Goal: Transaction & Acquisition: Purchase product/service

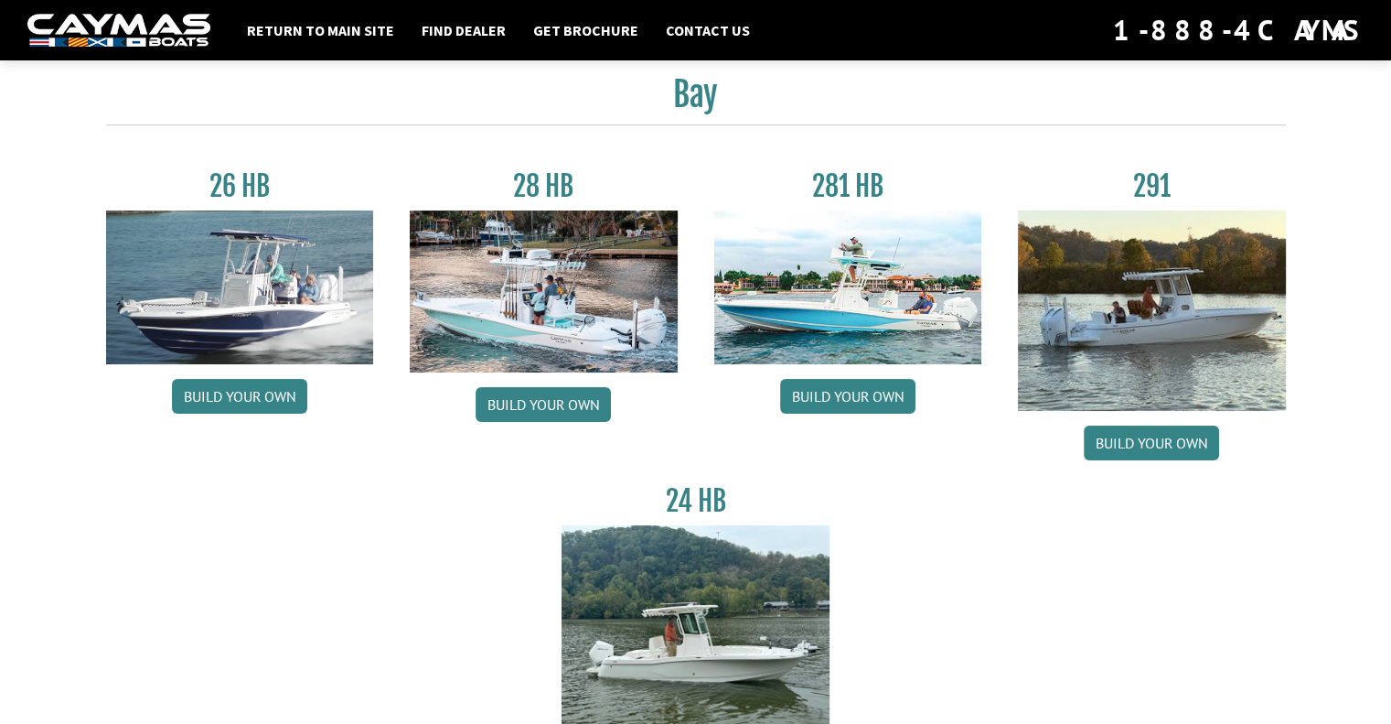
scroll to position [44, 0]
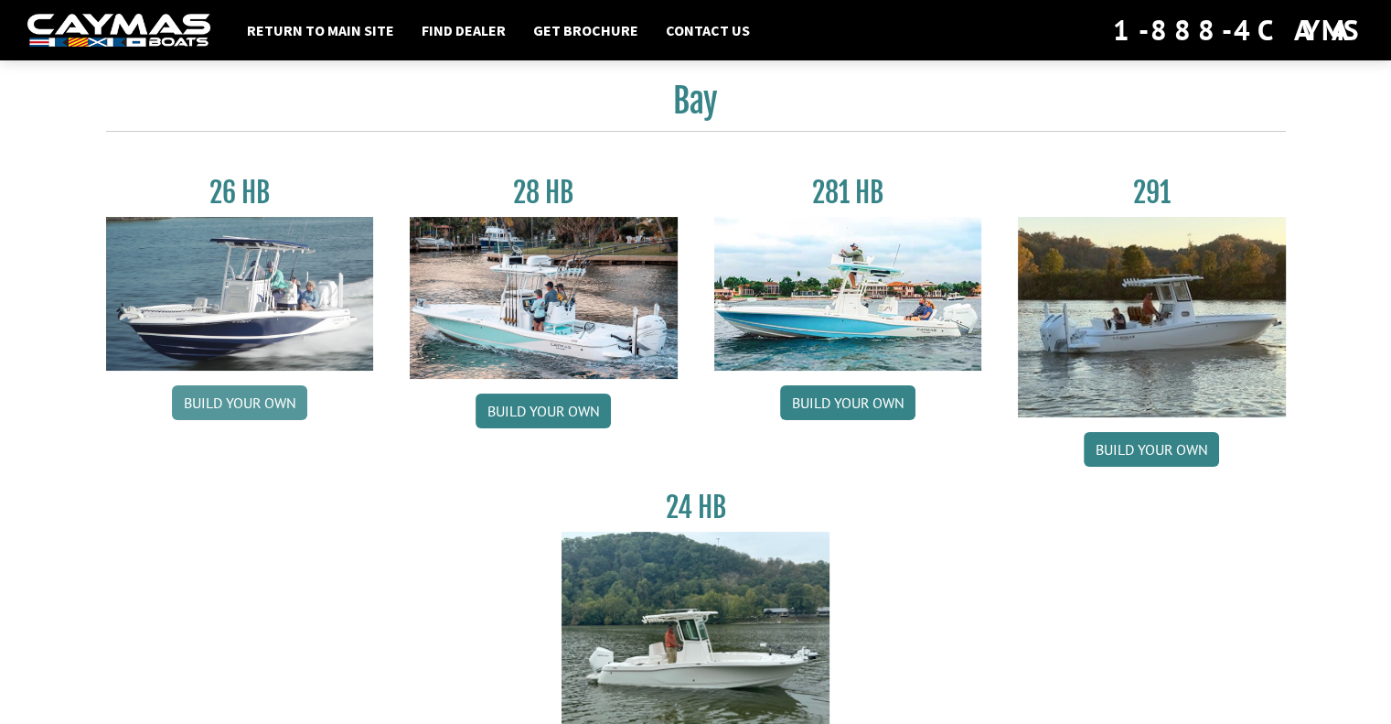
click at [223, 404] on link "Build your own" at bounding box center [239, 402] width 135 height 35
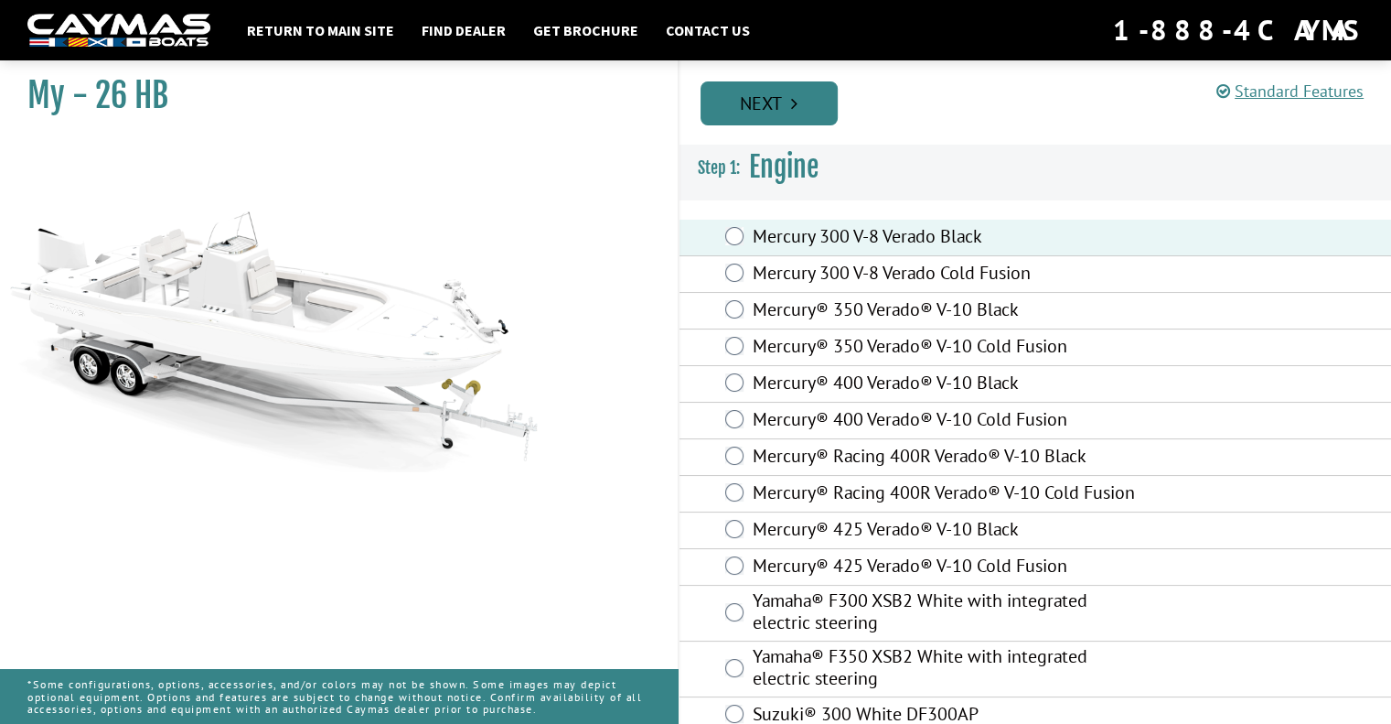
click at [759, 112] on link "Next" at bounding box center [769, 103] width 137 height 44
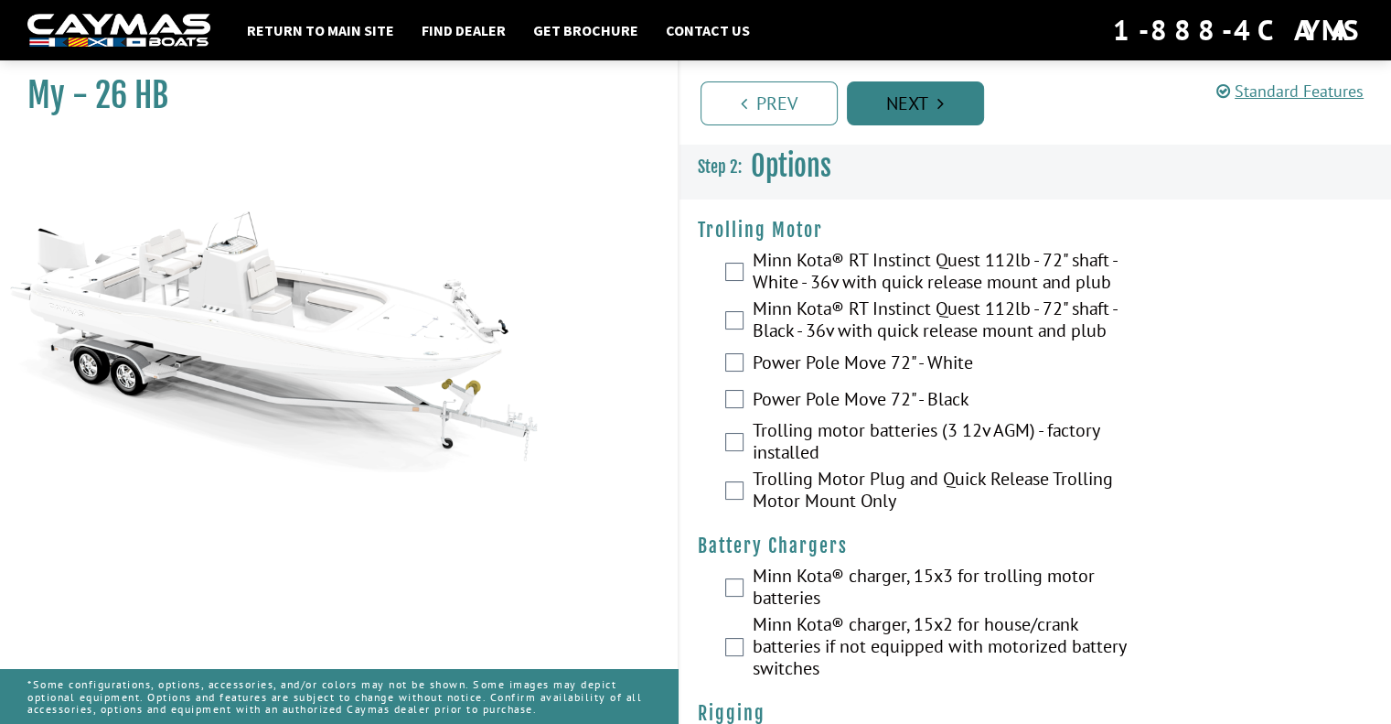
click at [896, 107] on link "Next" at bounding box center [915, 103] width 137 height 44
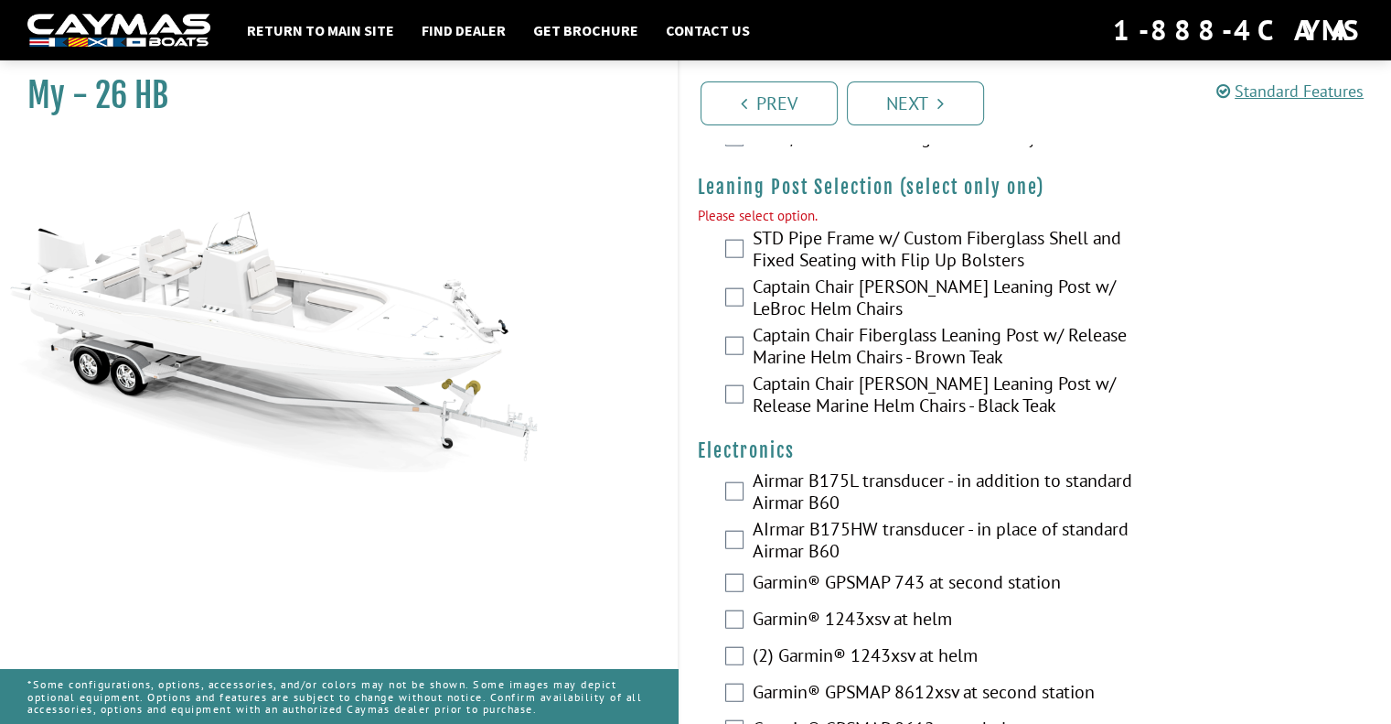
scroll to position [4296, 0]
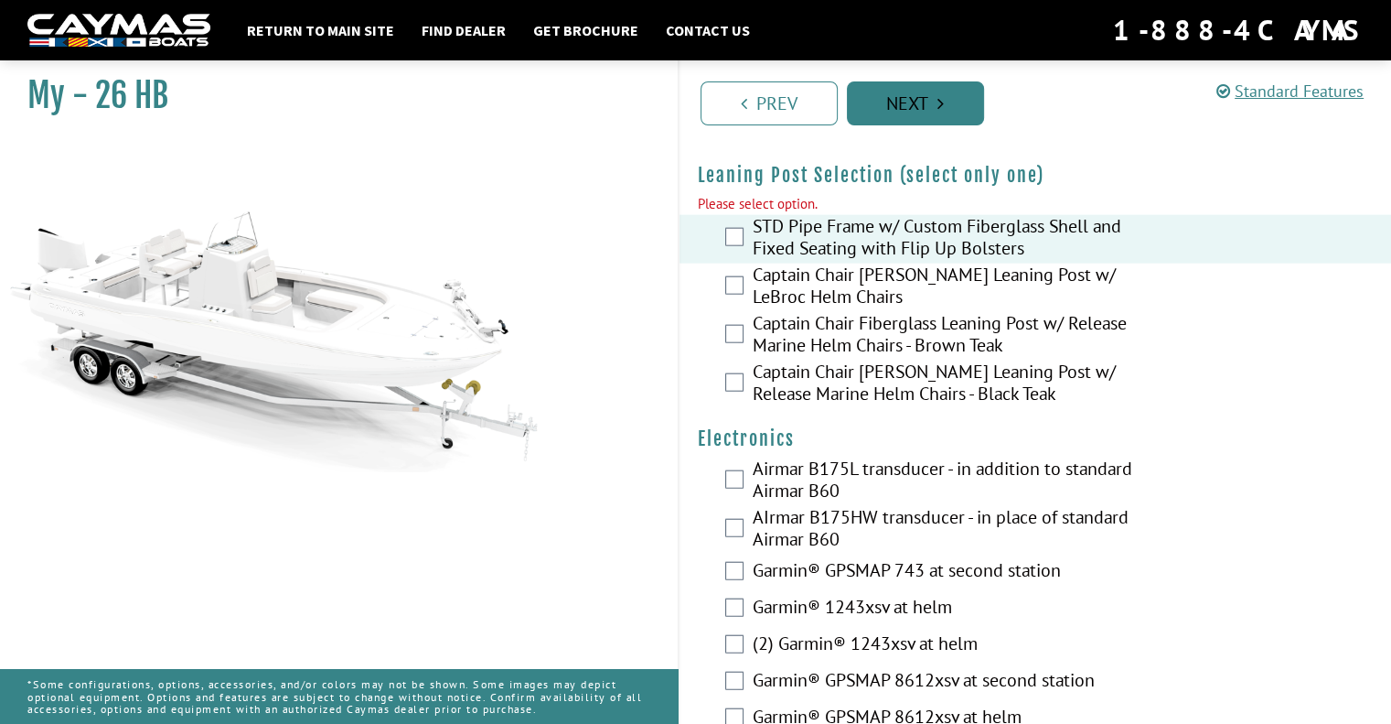
click at [893, 114] on link "Next" at bounding box center [915, 103] width 137 height 44
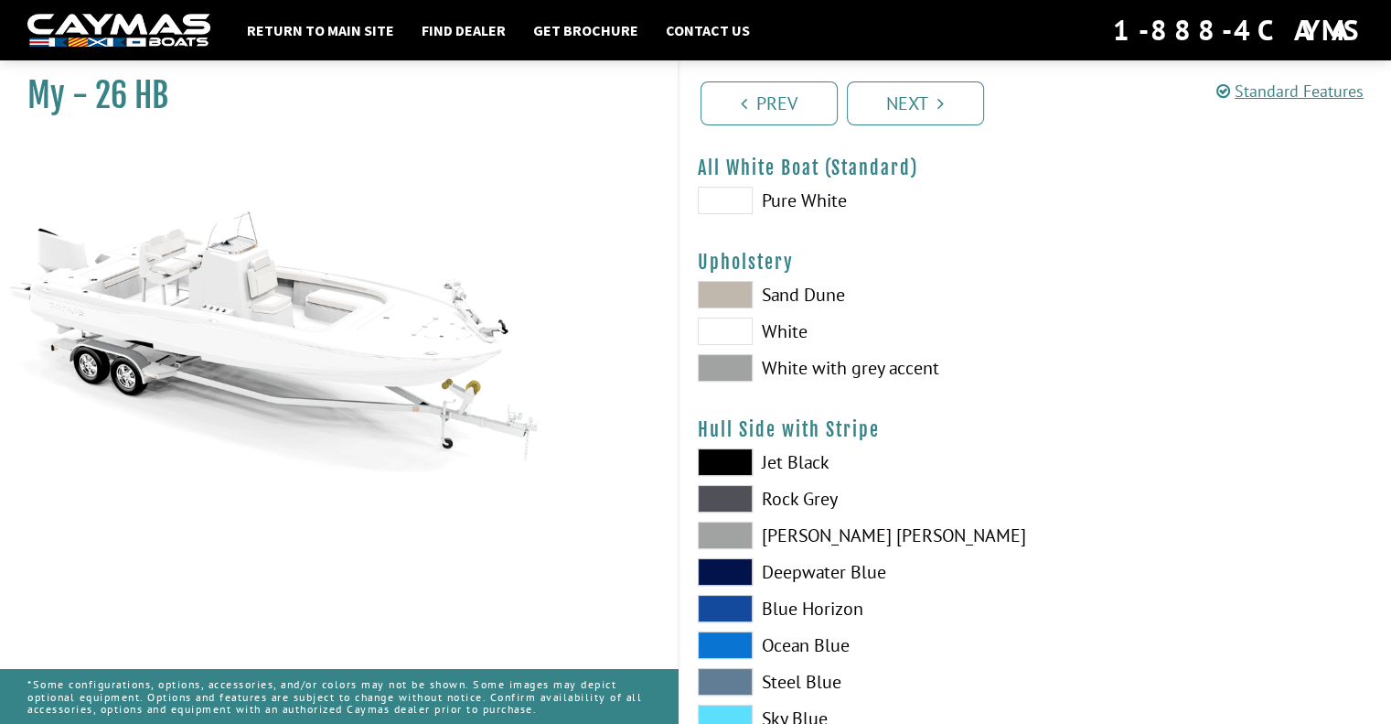
scroll to position [0, 0]
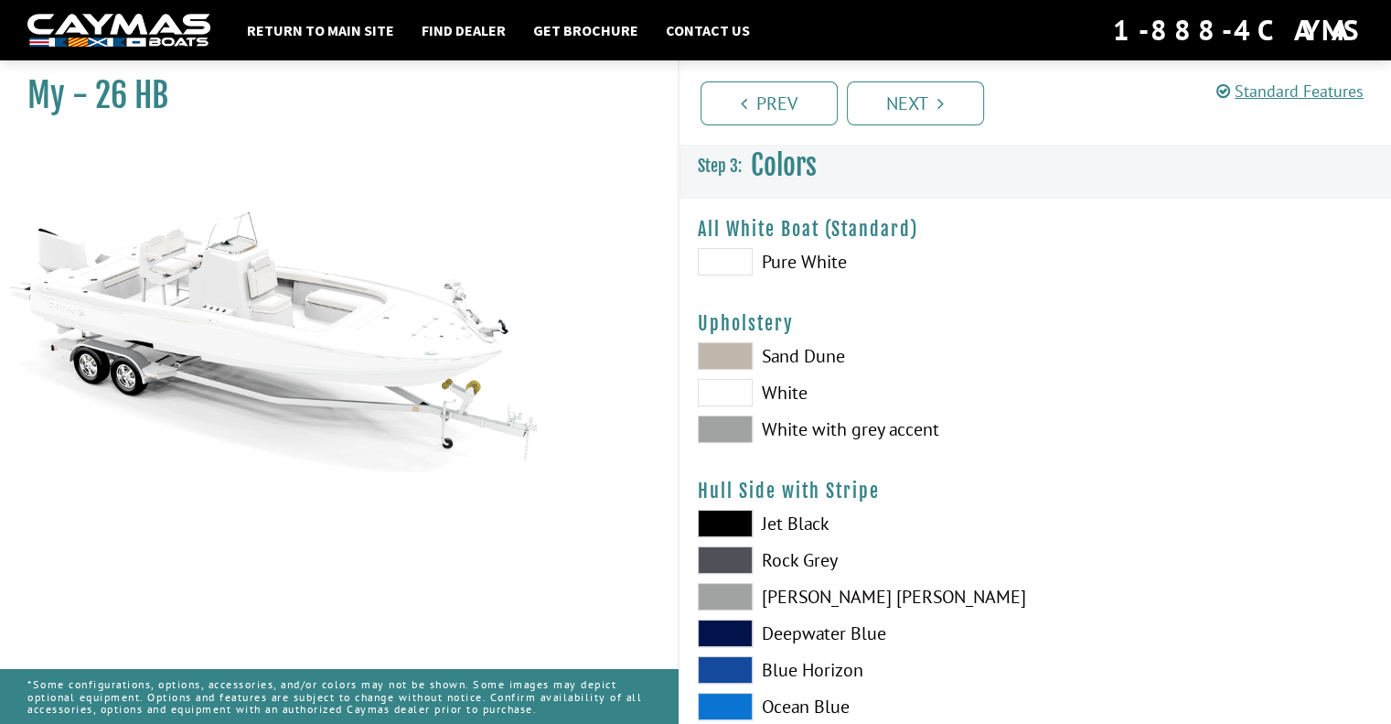
click at [747, 263] on span at bounding box center [725, 261] width 55 height 27
click at [906, 105] on link "Next" at bounding box center [915, 103] width 137 height 44
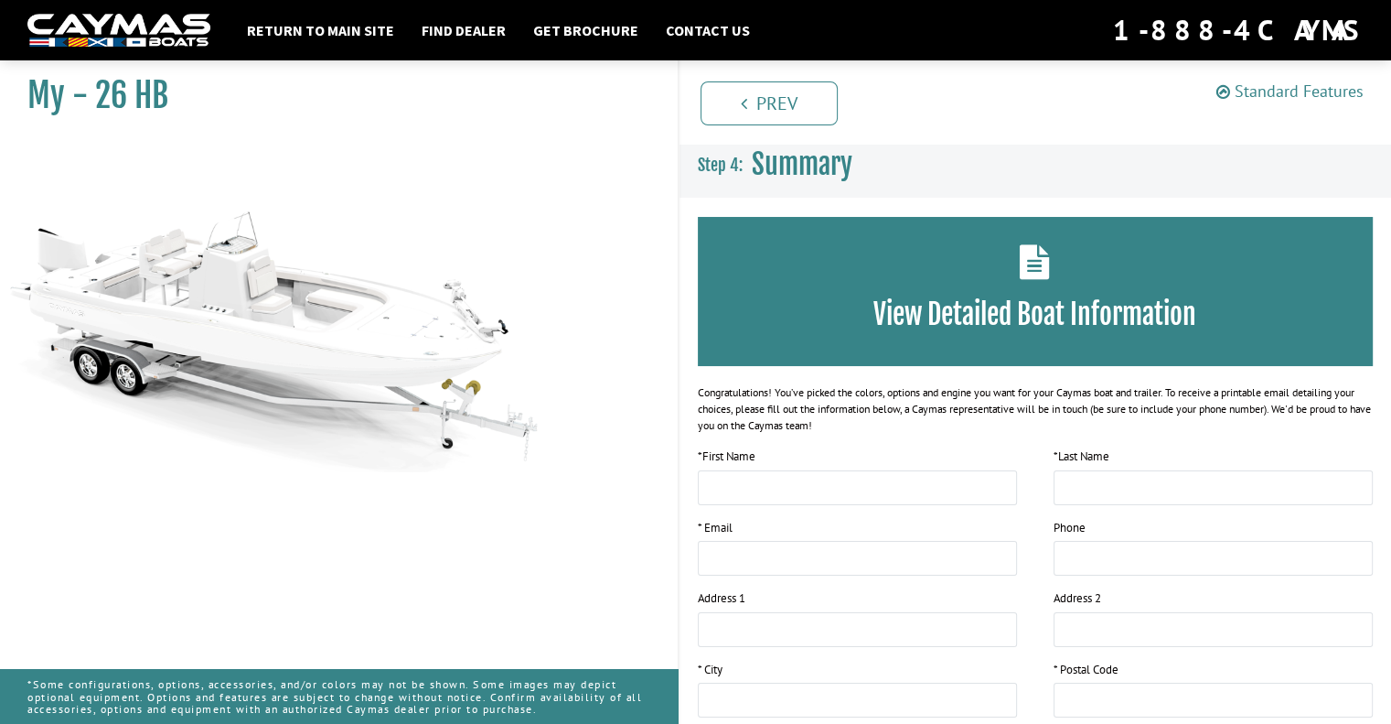
click at [1288, 91] on link "Standard Features" at bounding box center [1290, 90] width 147 height 21
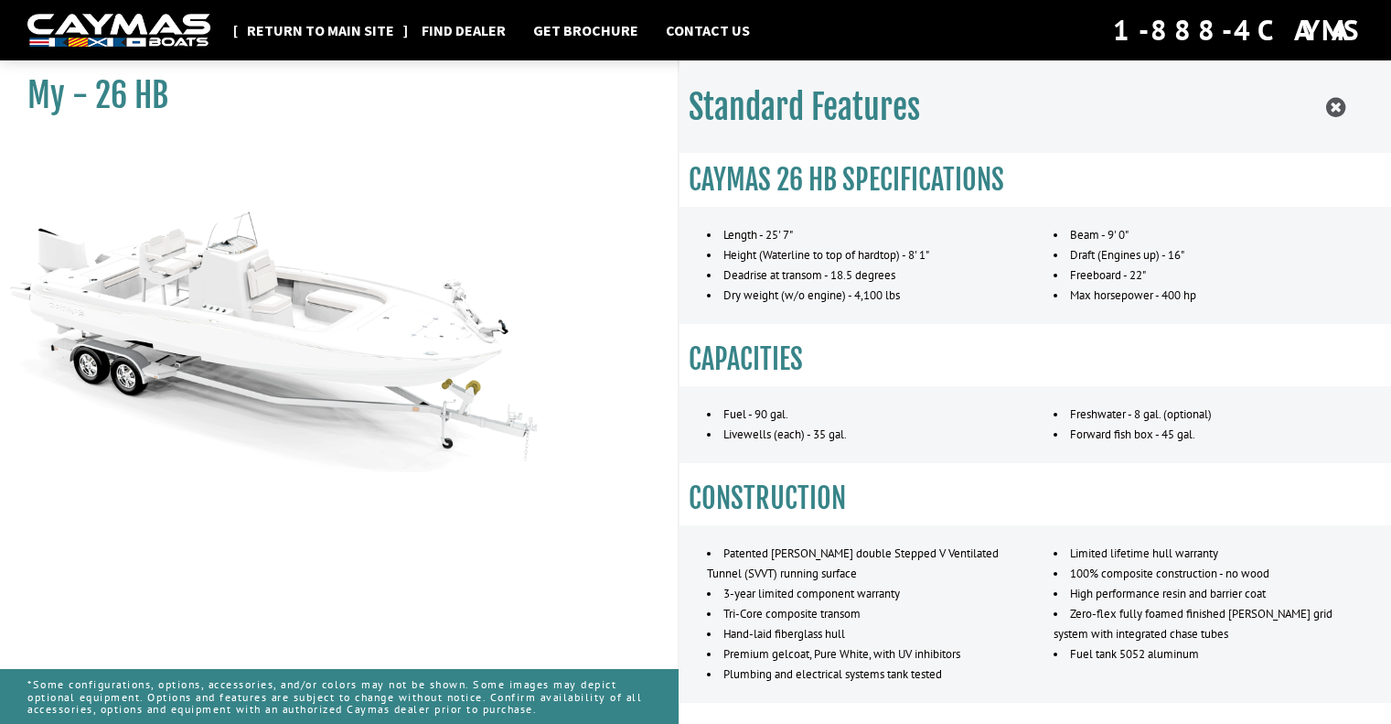
click at [352, 28] on link "Return to main site" at bounding box center [321, 30] width 166 height 24
